Goal: Task Accomplishment & Management: Manage account settings

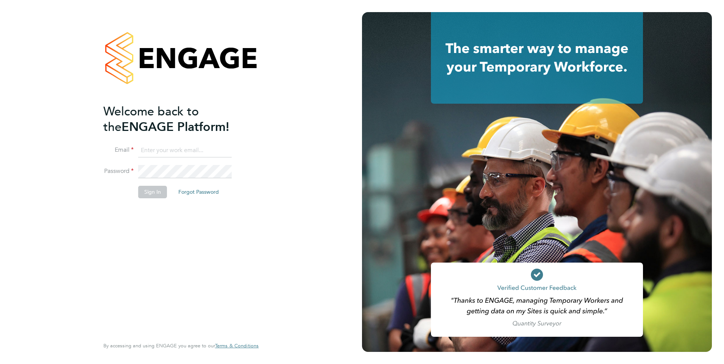
type input "[DOMAIN_NAME][EMAIL_ADDRESS][DOMAIN_NAME]"
click at [152, 194] on button "Sign In" at bounding box center [152, 192] width 29 height 12
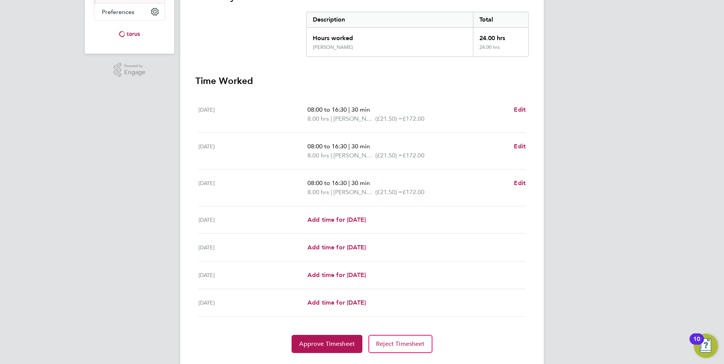
scroll to position [171, 0]
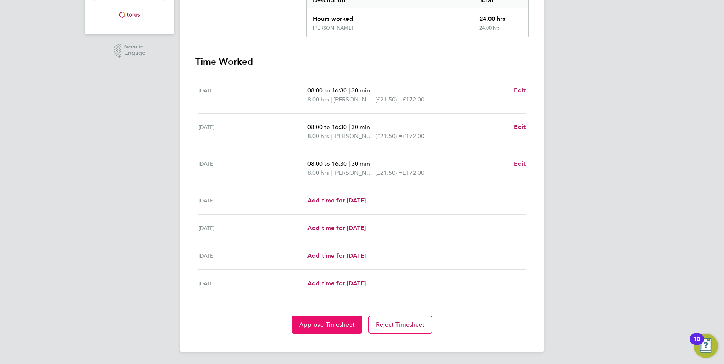
click at [331, 325] on span "Approve Timesheet" at bounding box center [327, 325] width 56 height 8
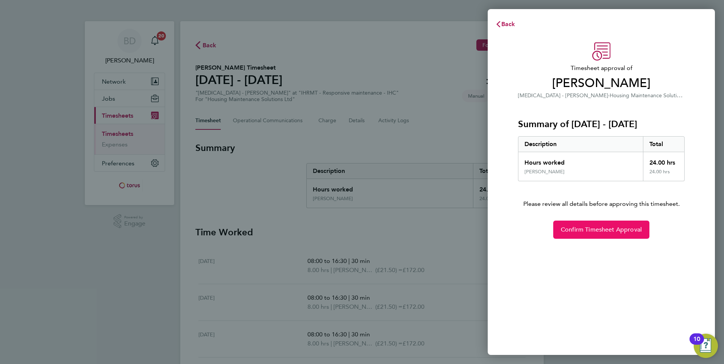
click at [584, 230] on span "Confirm Timesheet Approval" at bounding box center [601, 230] width 81 height 8
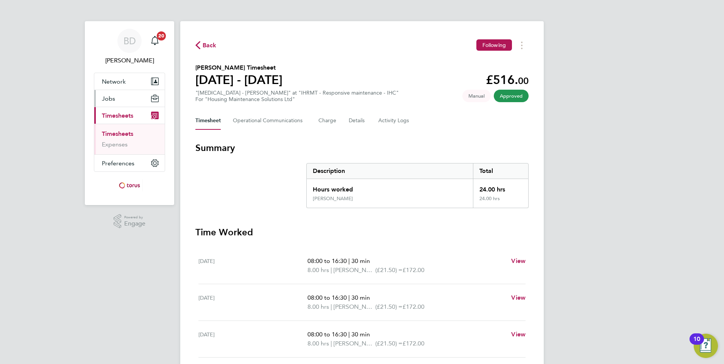
click at [113, 98] on span "Jobs" at bounding box center [108, 98] width 13 height 7
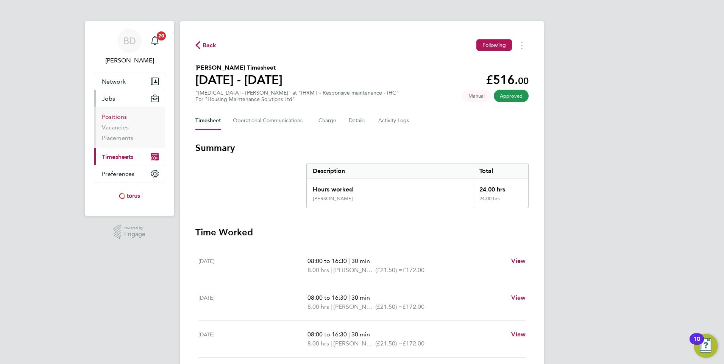
click at [117, 117] on link "Positions" at bounding box center [114, 116] width 25 height 7
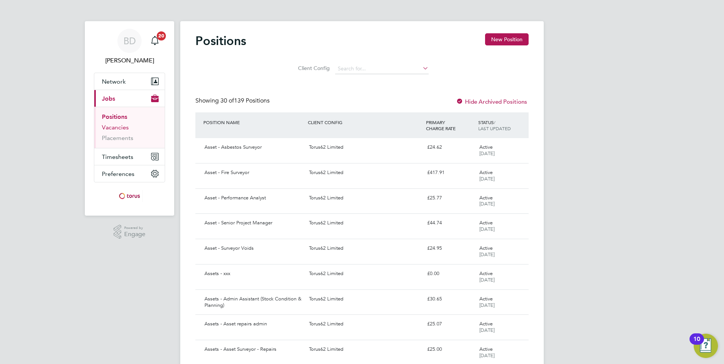
click at [116, 126] on link "Vacancies" at bounding box center [115, 127] width 27 height 7
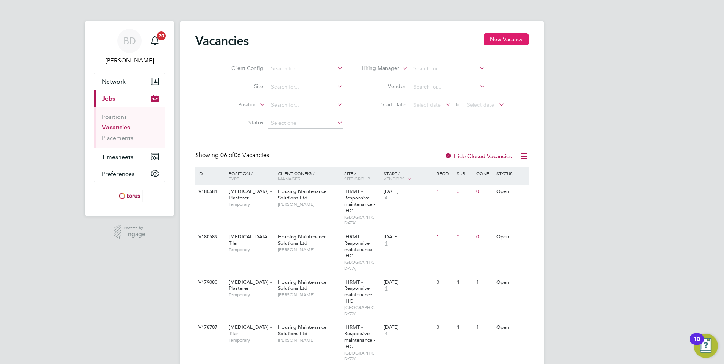
click at [520, 39] on button "New Vacancy" at bounding box center [506, 39] width 45 height 12
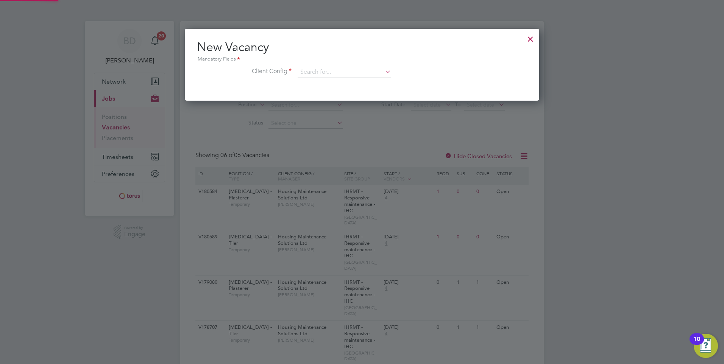
scroll to position [72, 355]
click at [532, 38] on div at bounding box center [531, 37] width 14 height 14
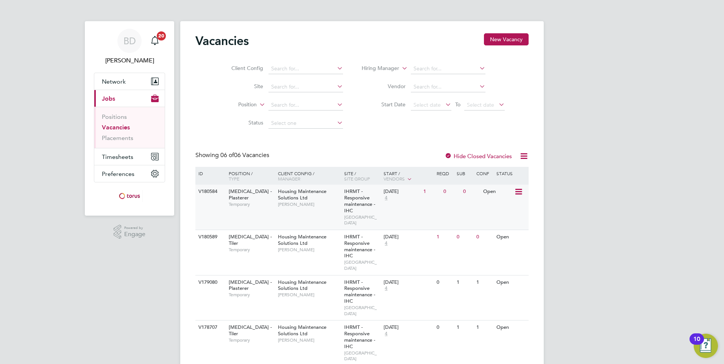
click at [518, 190] on icon at bounding box center [518, 191] width 8 height 9
click at [498, 207] on li "View Details" at bounding box center [500, 209] width 44 height 11
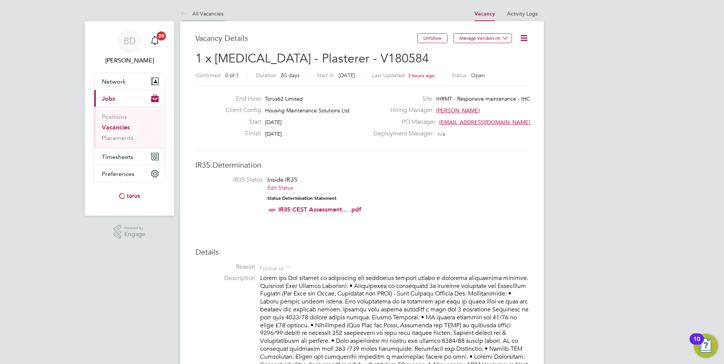
click at [180, 10] on icon at bounding box center [184, 13] width 9 height 9
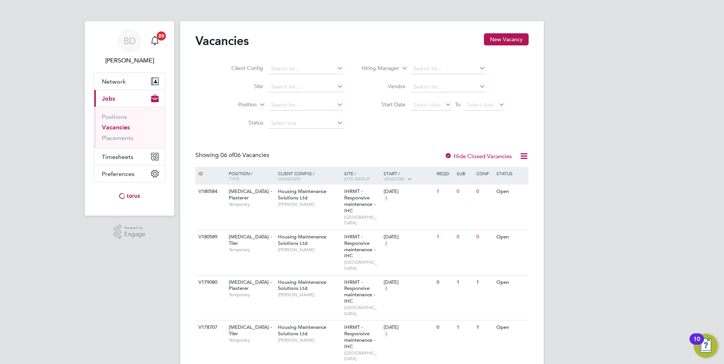
scroll to position [76, 0]
